Goal: Task Accomplishment & Management: Manage account settings

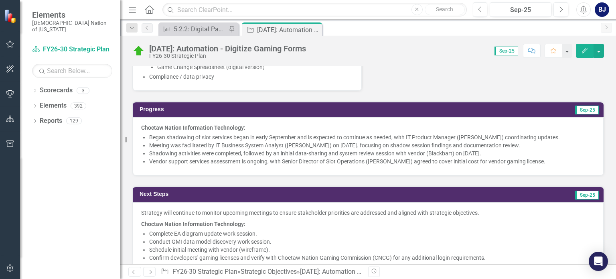
scroll to position [336, 0]
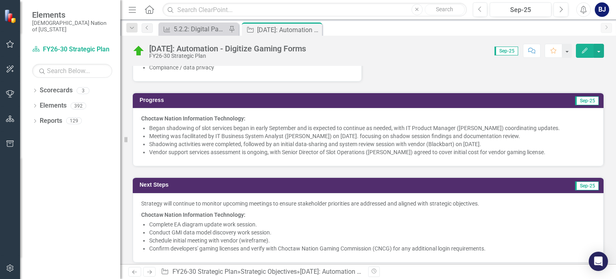
click at [171, 124] on li "Began shadowing of slot services began in early September and is expected to co…" at bounding box center [372, 128] width 446 height 8
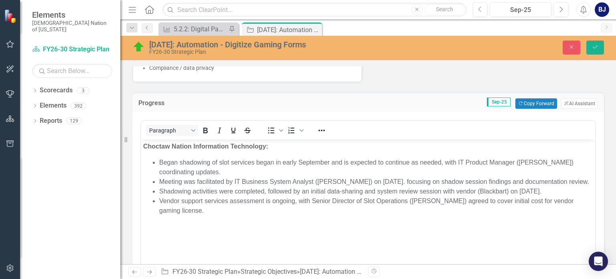
scroll to position [0, 0]
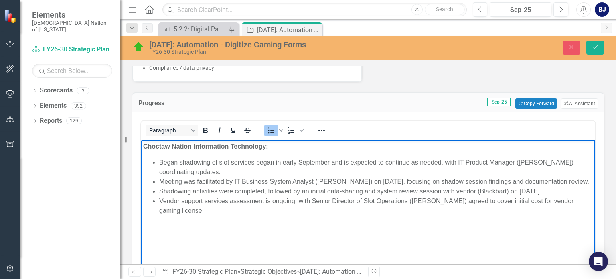
click at [182, 163] on li "Began shadowing of slot services began in early September and is expected to co…" at bounding box center [376, 167] width 434 height 19
click at [385, 183] on li "Meeting was facilitated by IT Business System Analyst ([PERSON_NAME]) on [DATE]…" at bounding box center [376, 182] width 434 height 10
click at [385, 172] on li "Shadowing of slot services began in early September and is expected to continue…" at bounding box center [376, 167] width 434 height 19
click at [311, 210] on li "Vendor support services assessment is ongoing, with Senior Director of Slot Ope…" at bounding box center [376, 205] width 434 height 19
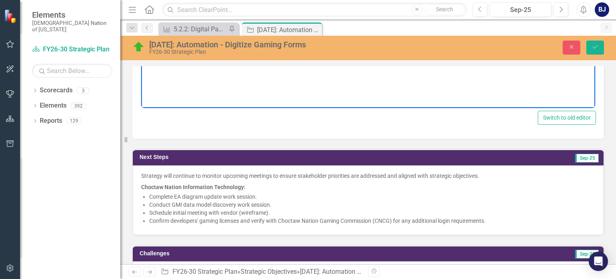
scroll to position [572, 0]
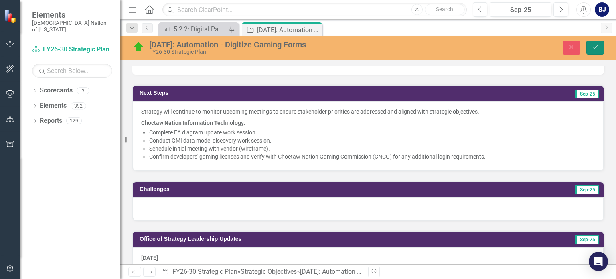
click at [385, 44] on button "Save" at bounding box center [596, 48] width 18 height 14
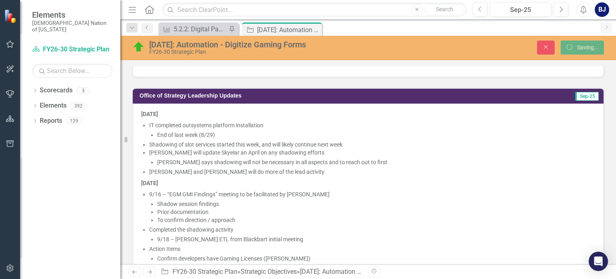
scroll to position [569, 0]
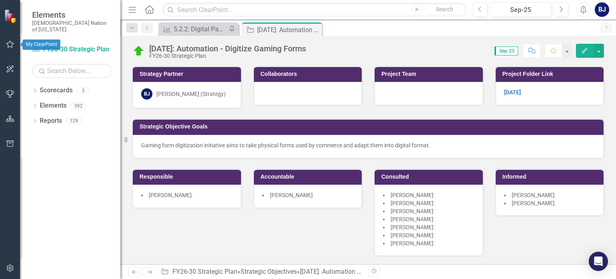
click at [10, 43] on icon "button" at bounding box center [10, 44] width 8 height 6
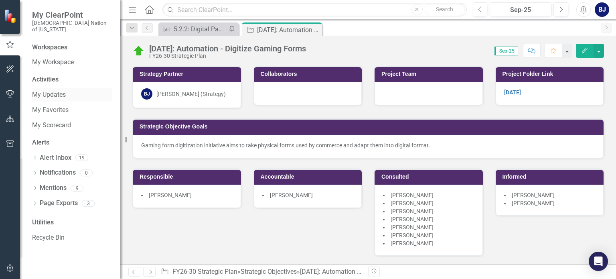
click at [55, 90] on link "My Updates" at bounding box center [72, 94] width 80 height 9
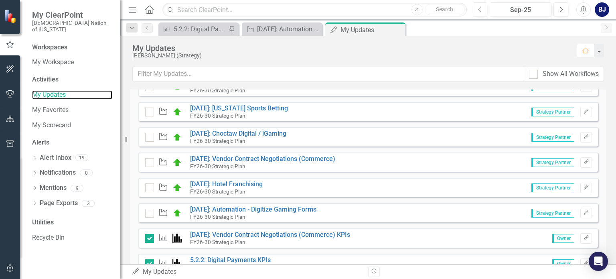
scroll to position [605, 0]
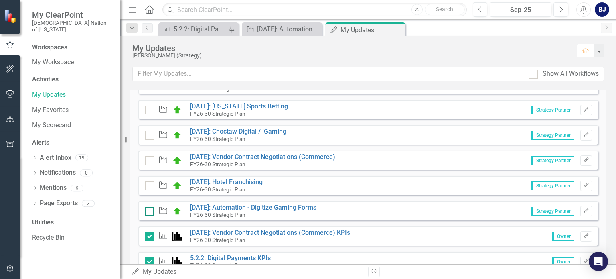
click at [149, 212] on div at bounding box center [149, 211] width 9 height 9
click at [149, 212] on input "checkbox" at bounding box center [147, 209] width 5 height 5
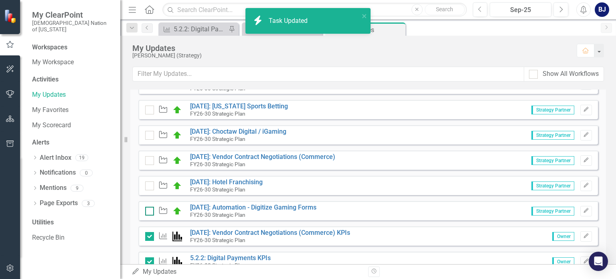
checkbox input "true"
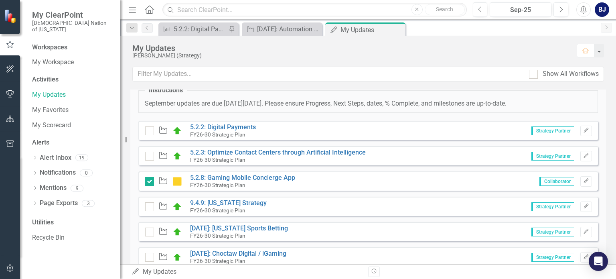
scroll to position [482, 0]
